Goal: Task Accomplishment & Management: Manage account settings

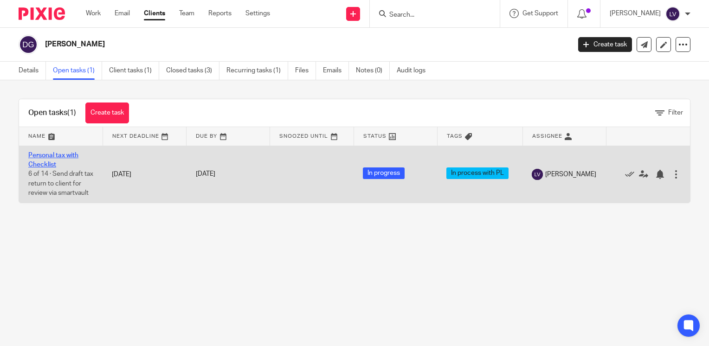
click at [66, 155] on link "Personal tax with Checklist" at bounding box center [53, 160] width 50 height 16
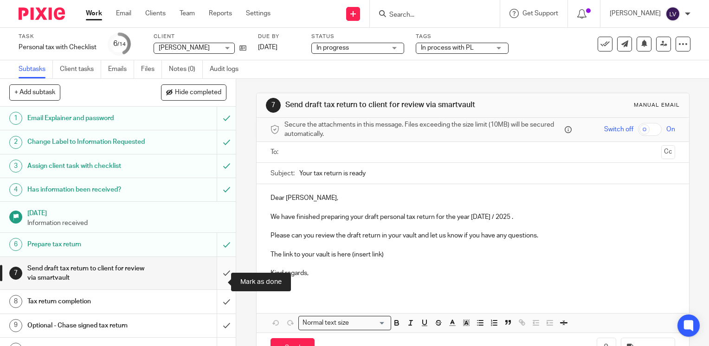
click at [217, 280] on input "submit" at bounding box center [118, 273] width 236 height 33
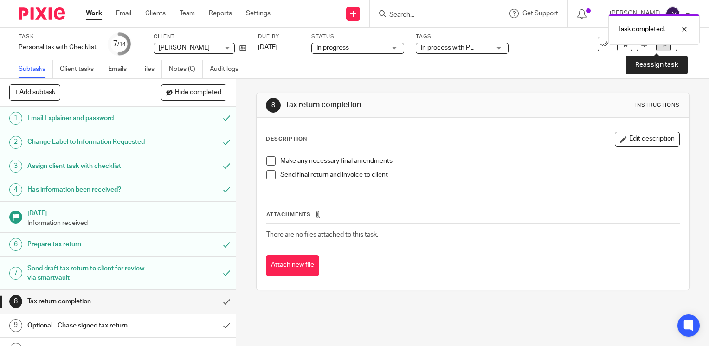
click at [660, 45] on icon at bounding box center [663, 43] width 7 height 7
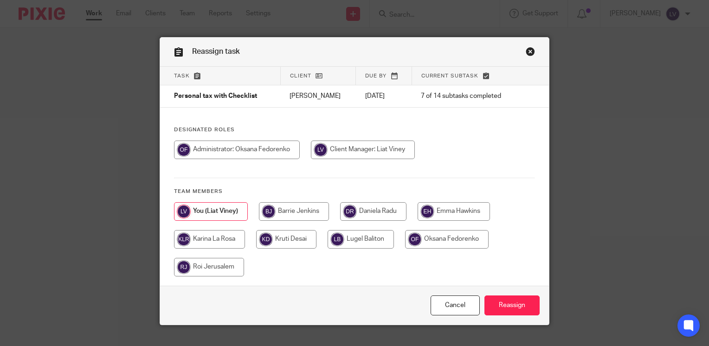
click at [297, 211] on input "radio" at bounding box center [294, 211] width 70 height 19
radio input "true"
click at [516, 306] on input "Reassign" at bounding box center [511, 306] width 55 height 20
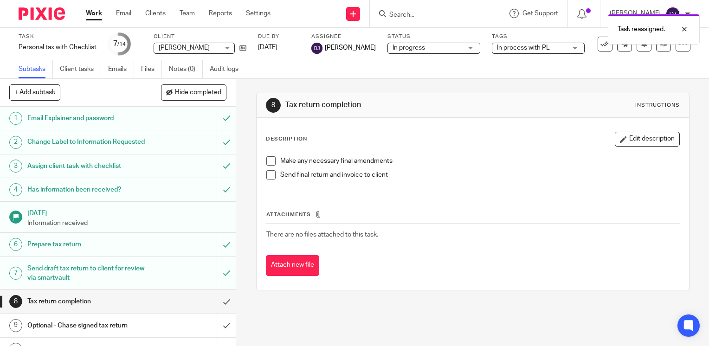
click at [435, 13] on div "Task reassigned." at bounding box center [527, 26] width 345 height 35
click at [420, 13] on div "Task reassigned." at bounding box center [527, 26] width 345 height 35
click at [427, 13] on input "Search" at bounding box center [430, 15] width 84 height 8
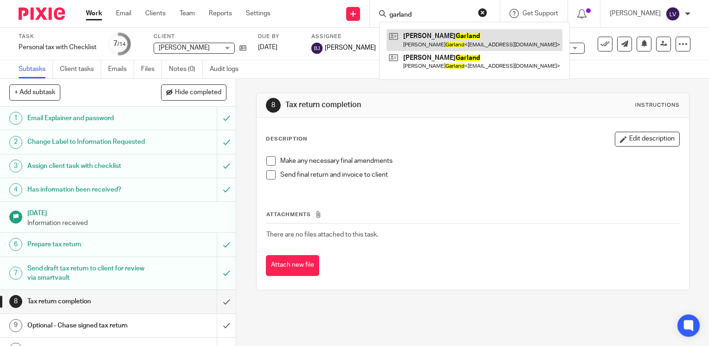
type input "garland"
click at [438, 40] on link at bounding box center [475, 39] width 176 height 21
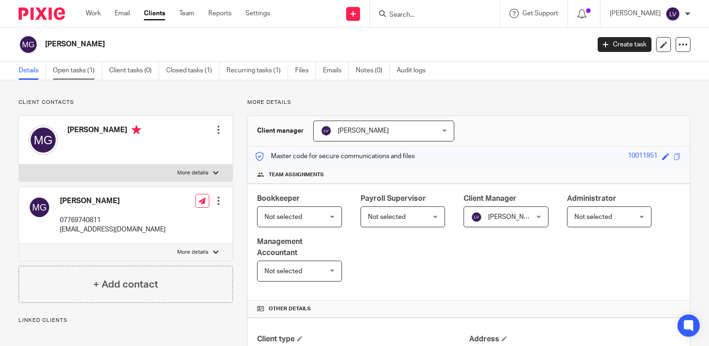
click at [84, 71] on link "Open tasks (1)" at bounding box center [77, 71] width 49 height 18
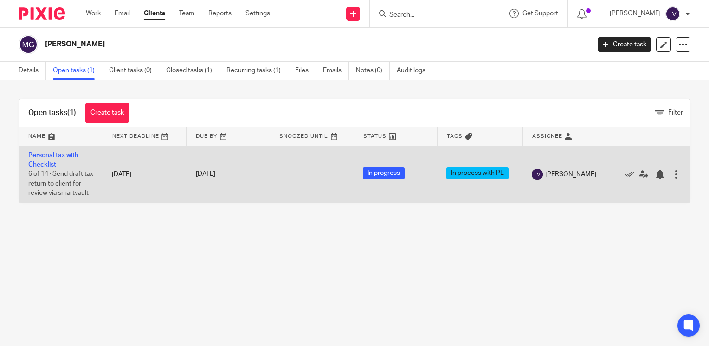
click at [75, 155] on link "Personal tax with Checklist" at bounding box center [53, 160] width 50 height 16
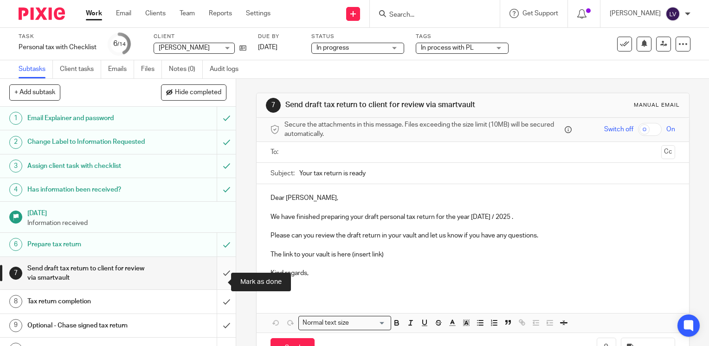
click at [219, 281] on input "submit" at bounding box center [118, 273] width 236 height 33
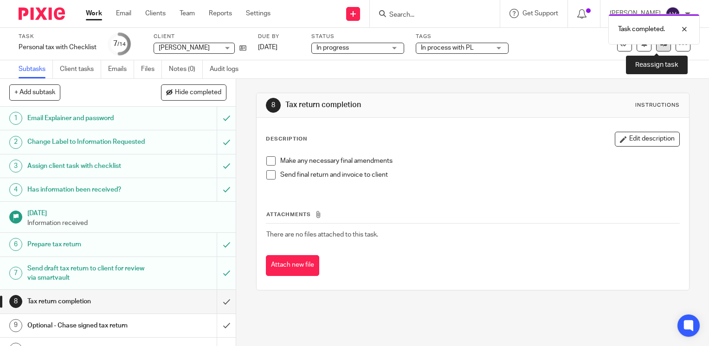
click at [657, 48] on link at bounding box center [663, 44] width 15 height 15
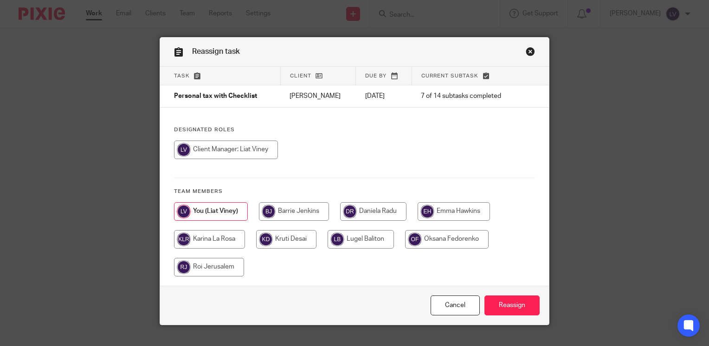
click at [306, 210] on input "radio" at bounding box center [294, 211] width 70 height 19
radio input "true"
click at [509, 303] on input "Reassign" at bounding box center [511, 306] width 55 height 20
click at [454, 310] on link "Cancel" at bounding box center [455, 306] width 49 height 20
